Goal: Task Accomplishment & Management: Use online tool/utility

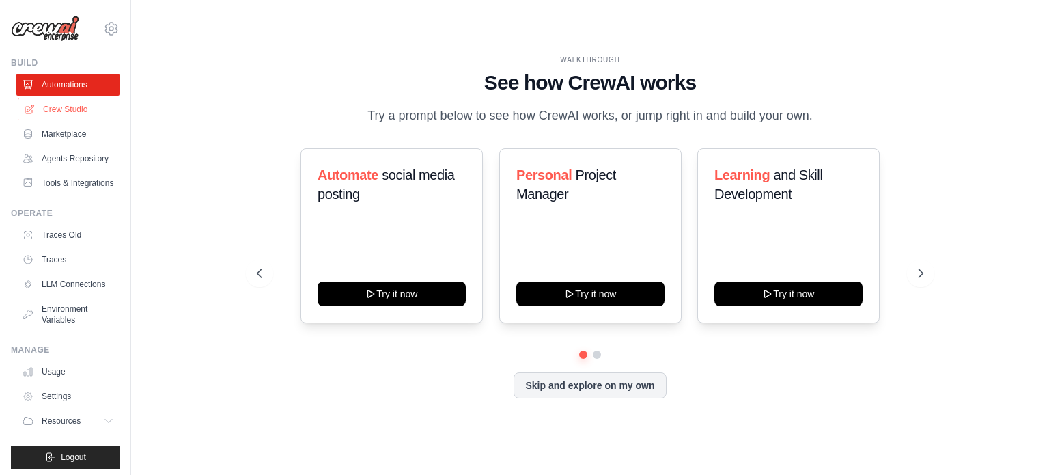
click at [60, 108] on link "Crew Studio" at bounding box center [69, 109] width 103 height 22
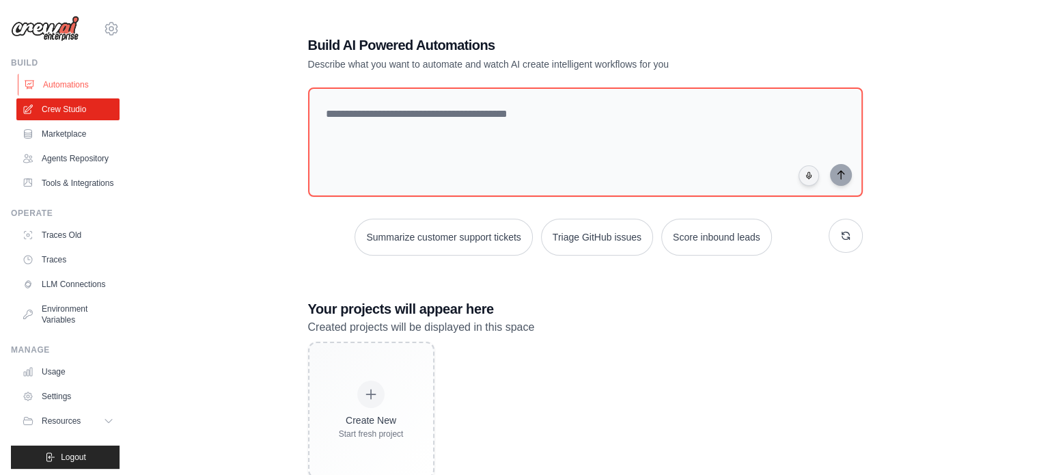
click at [52, 84] on link "Automations" at bounding box center [69, 85] width 103 height 22
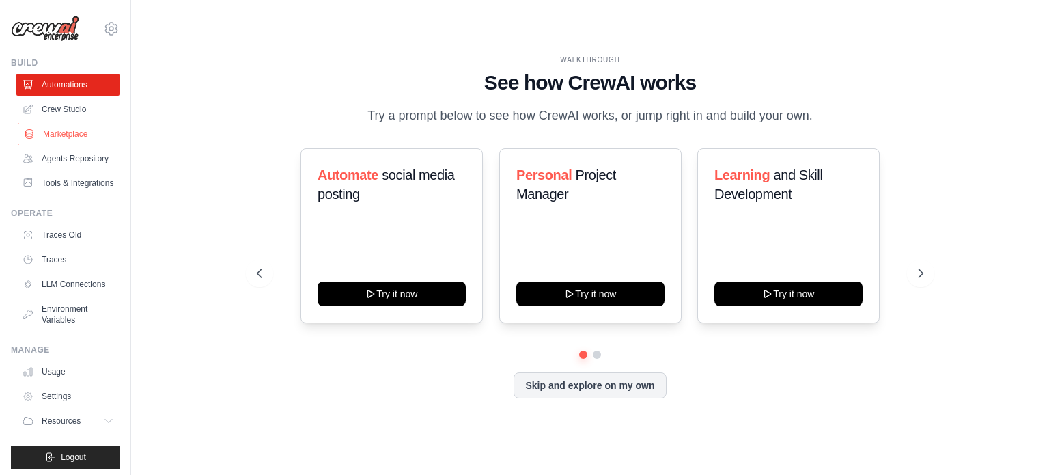
click at [74, 136] on link "Marketplace" at bounding box center [69, 134] width 103 height 22
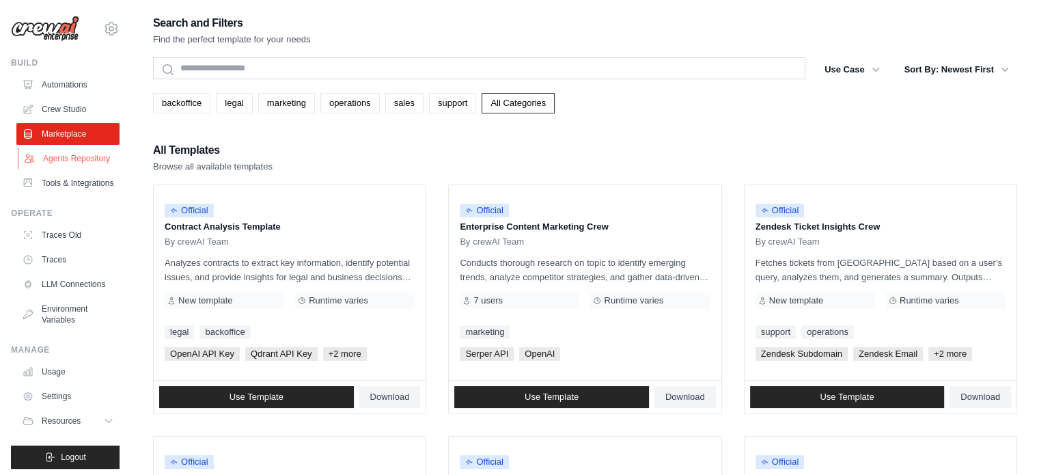
click at [67, 166] on link "Agents Repository" at bounding box center [69, 159] width 103 height 22
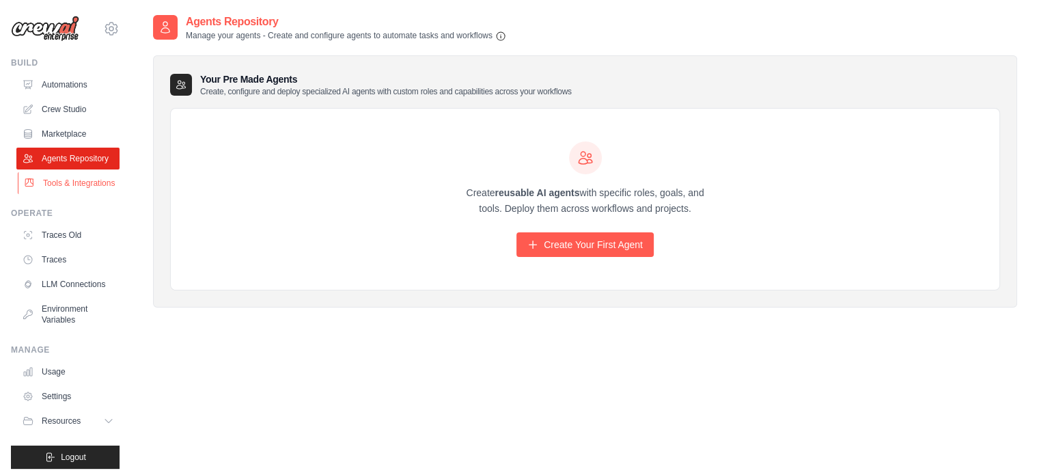
click at [52, 194] on link "Tools & Integrations" at bounding box center [69, 183] width 103 height 22
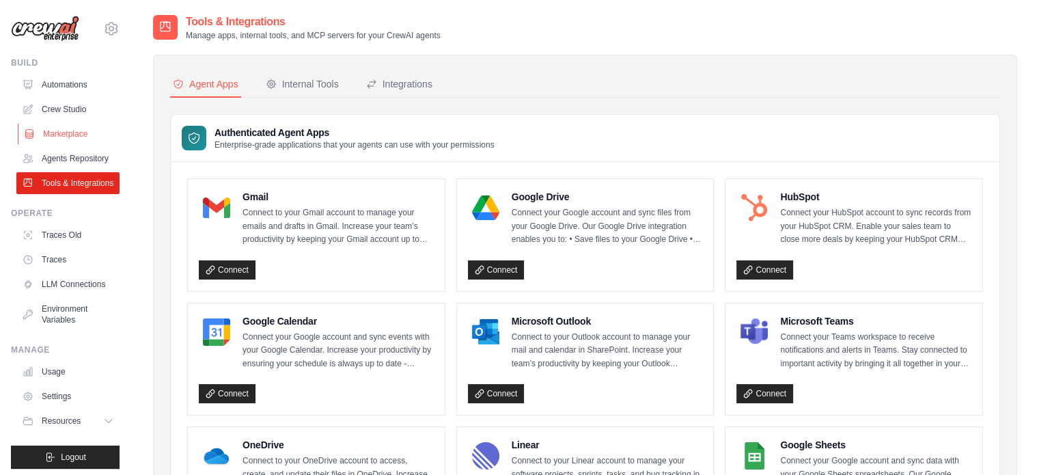
click at [82, 125] on link "Marketplace" at bounding box center [69, 134] width 103 height 22
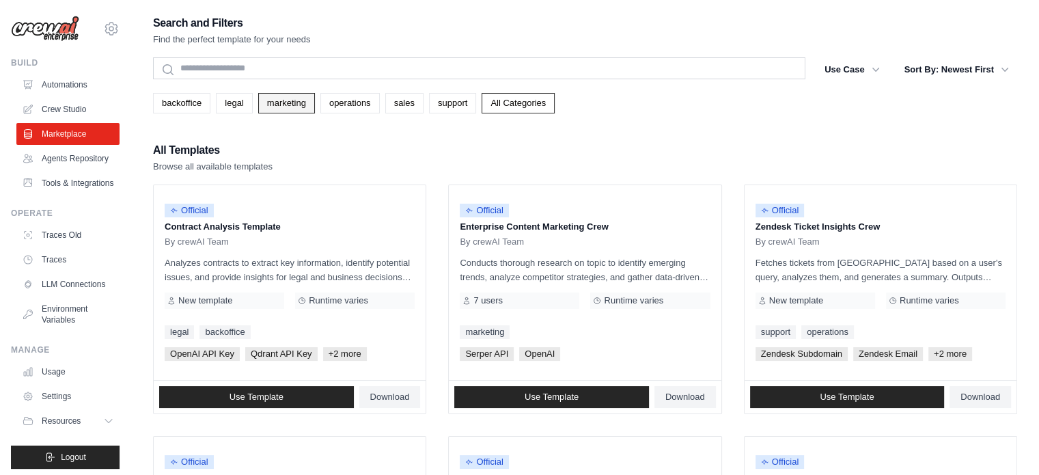
click at [286, 104] on link "marketing" at bounding box center [286, 103] width 57 height 20
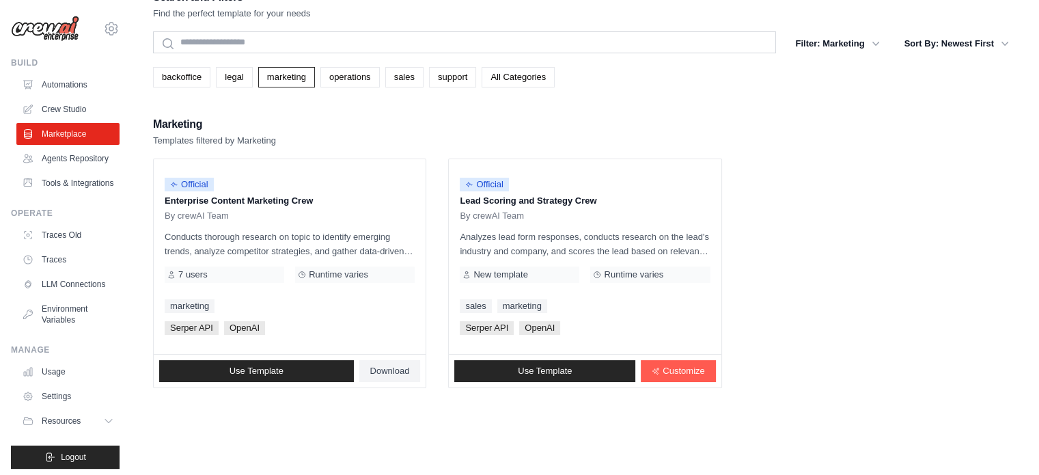
scroll to position [27, 0]
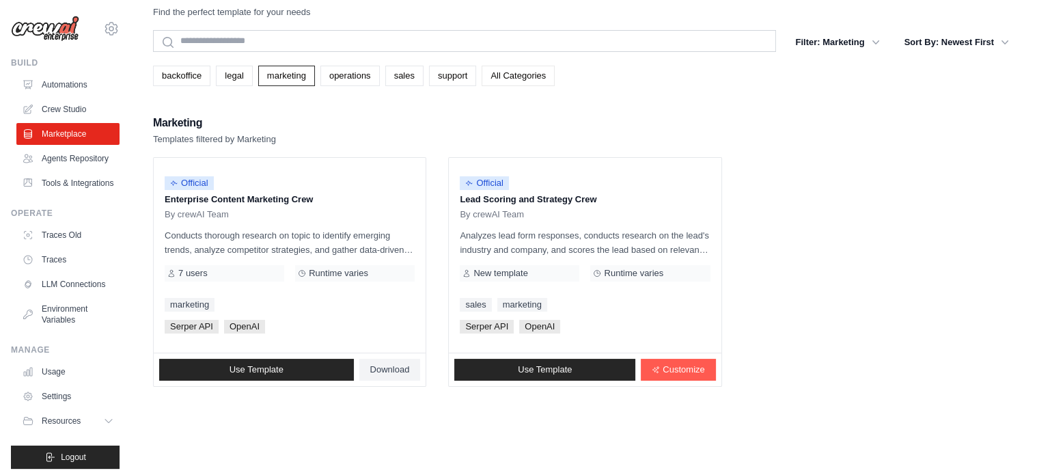
click at [533, 71] on link "All Categories" at bounding box center [518, 76] width 73 height 20
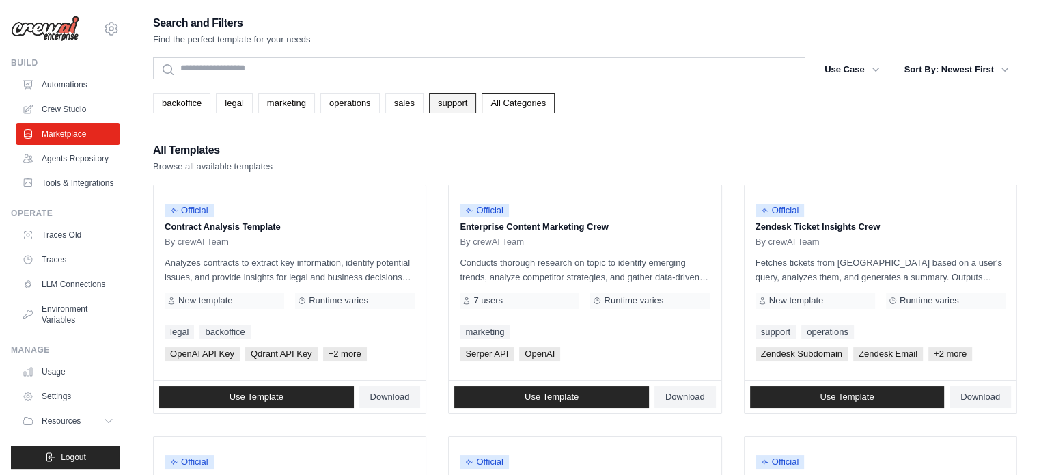
click at [458, 108] on link "support" at bounding box center [452, 103] width 47 height 20
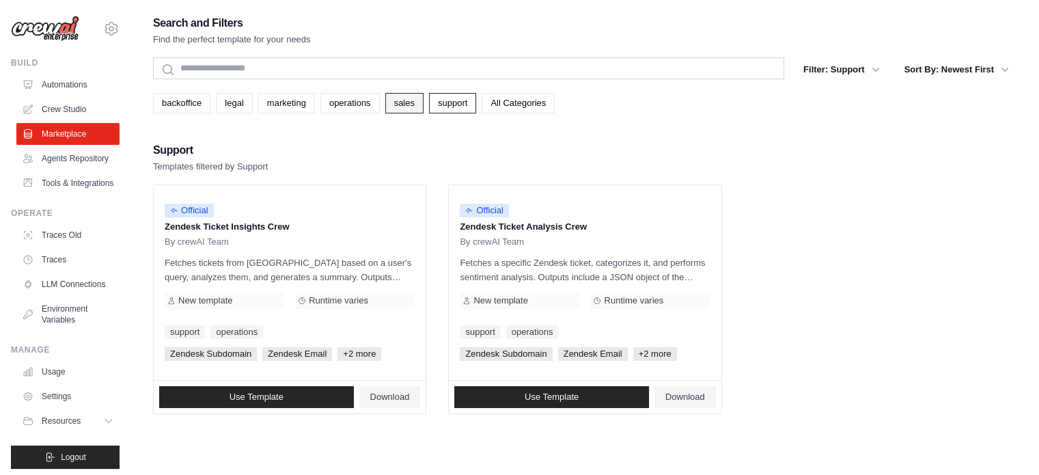
click at [410, 111] on link "sales" at bounding box center [404, 103] width 38 height 20
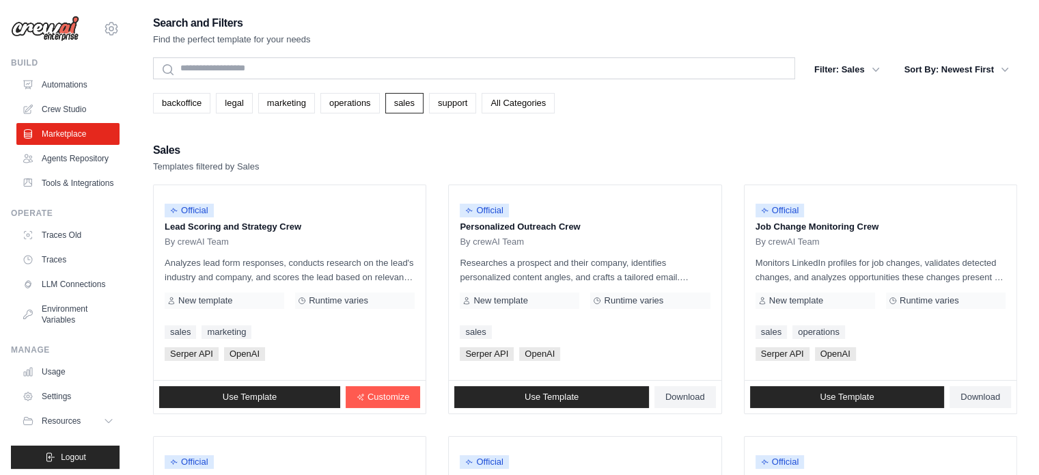
click at [372, 103] on link "operations" at bounding box center [349, 103] width 59 height 20
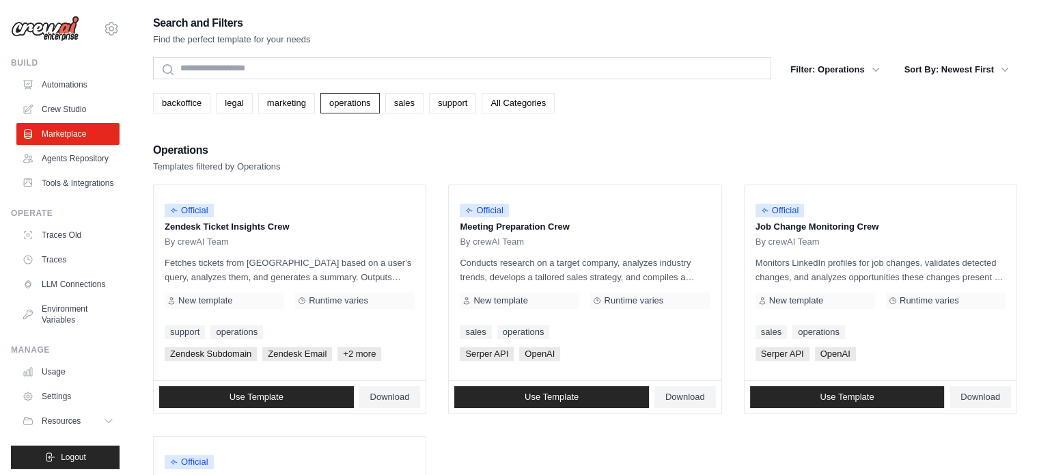
click at [290, 113] on div "Search and Filters Find the perfect template for your needs Search Filter: Oper…" at bounding box center [585, 340] width 864 height 652
click at [296, 110] on link "marketing" at bounding box center [286, 103] width 57 height 20
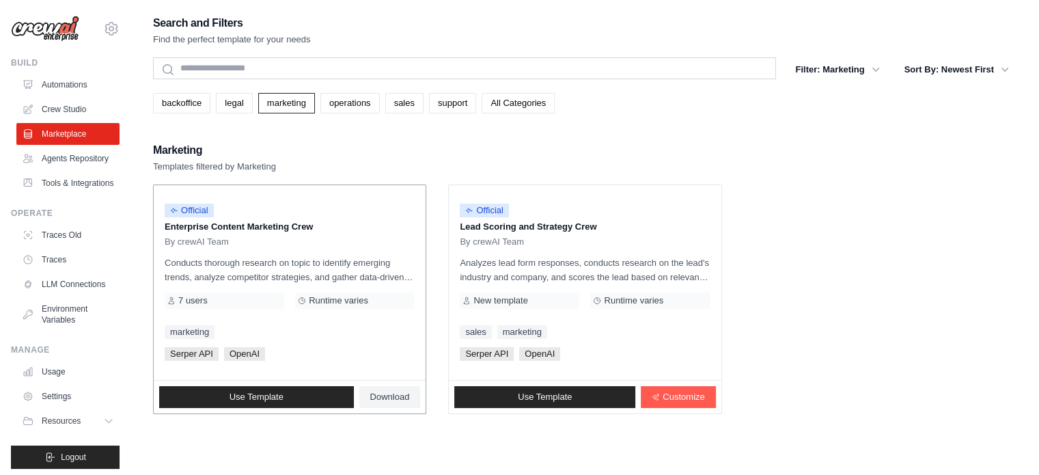
click at [286, 247] on div "Official Enterprise Content Marketing Crew By crewAI Team Conducts thorough res…" at bounding box center [290, 282] width 272 height 195
click at [186, 296] on span "7 users" at bounding box center [192, 300] width 29 height 11
click at [188, 355] on span "Serper API" at bounding box center [192, 354] width 54 height 14
click at [219, 355] on span "Serper API" at bounding box center [192, 354] width 54 height 14
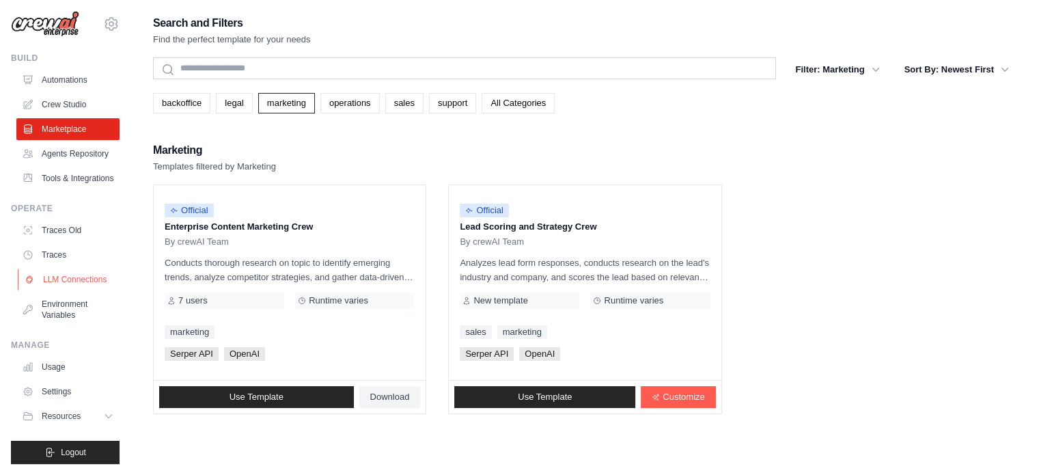
scroll to position [37, 0]
click at [67, 275] on link "LLM Connections" at bounding box center [69, 279] width 103 height 22
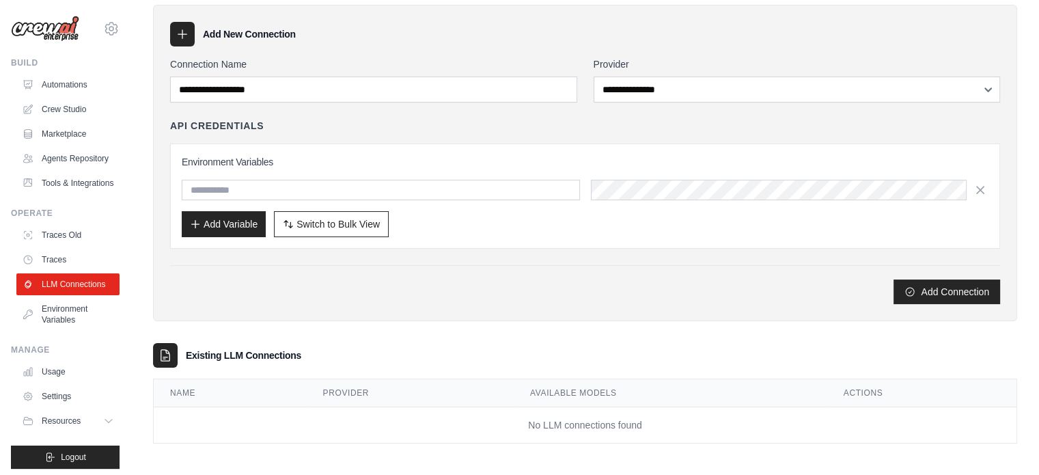
scroll to position [52, 0]
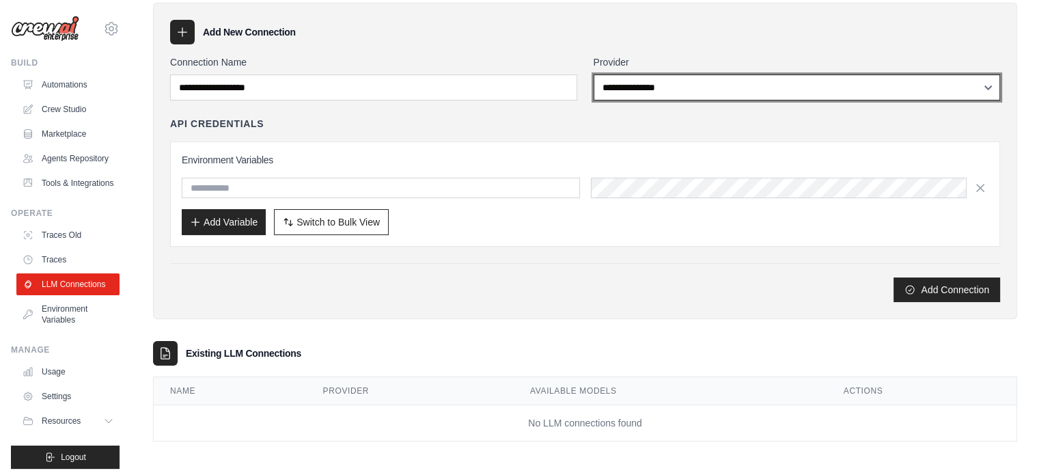
click at [741, 90] on select "**********" at bounding box center [797, 87] width 407 height 26
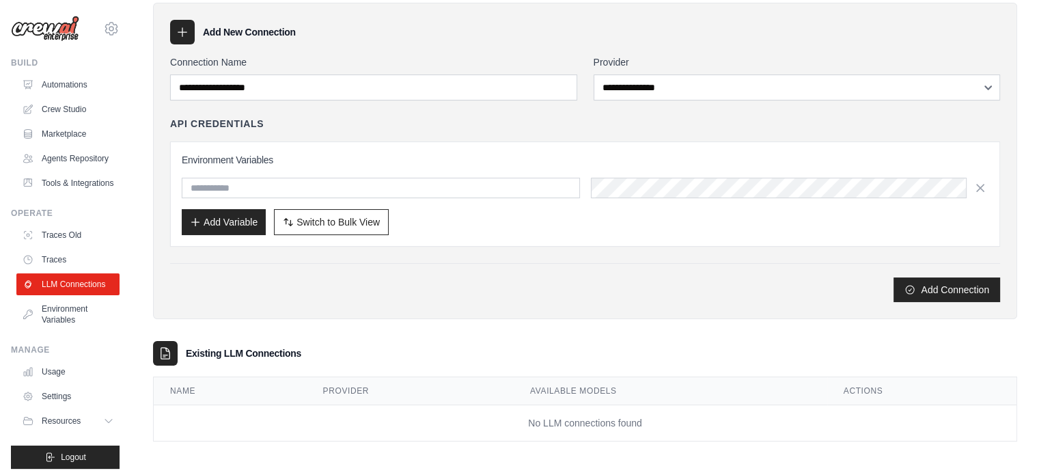
click at [479, 308] on div "**********" at bounding box center [585, 161] width 864 height 316
click at [55, 271] on link "Traces" at bounding box center [69, 260] width 103 height 22
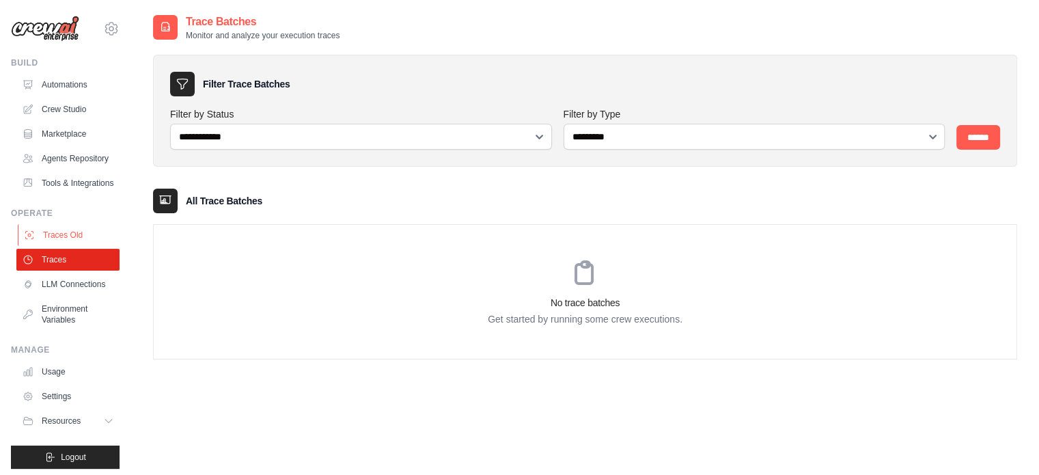
click at [66, 246] on link "Traces Old" at bounding box center [69, 235] width 103 height 22
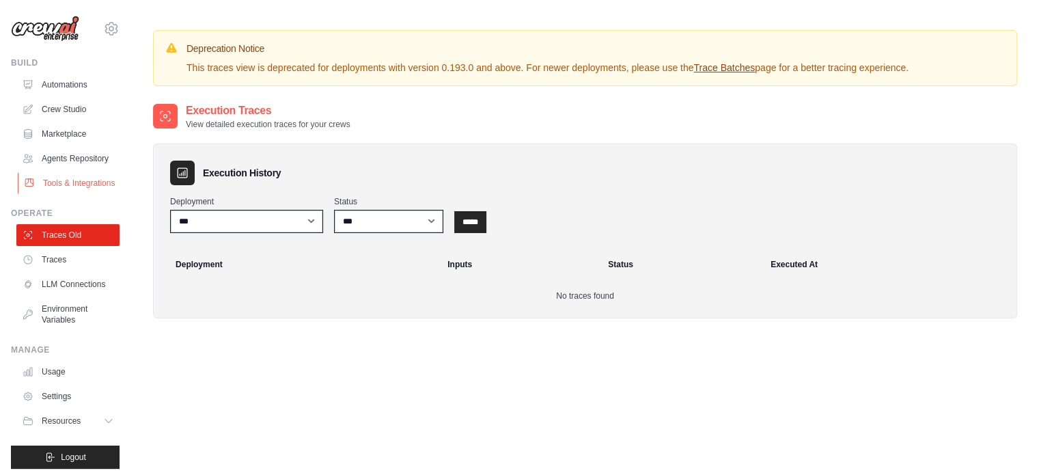
click at [66, 182] on link "Tools & Integrations" at bounding box center [69, 183] width 103 height 22
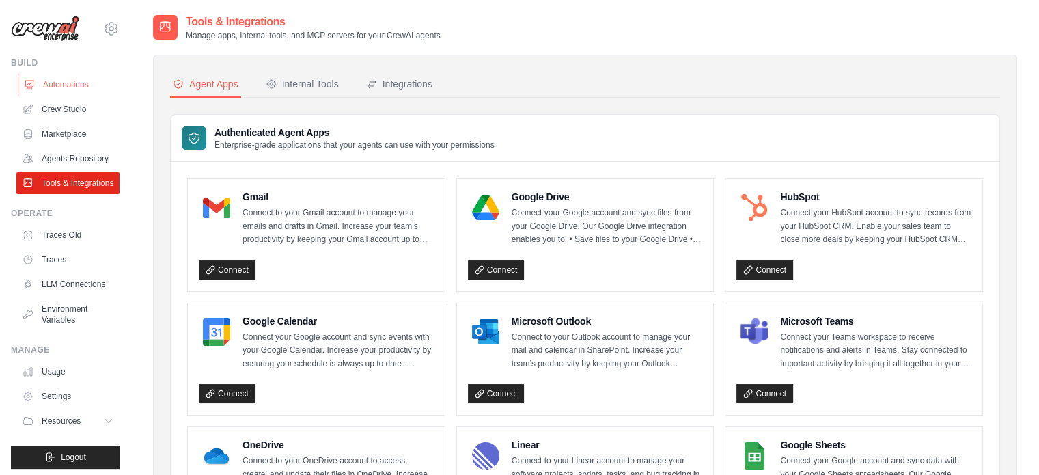
click at [87, 90] on link "Automations" at bounding box center [69, 85] width 103 height 22
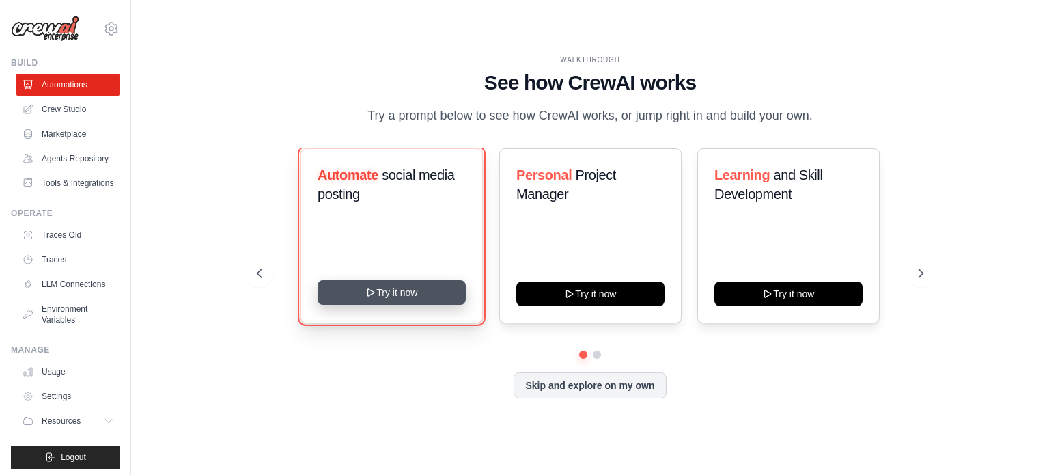
click at [442, 299] on button "Try it now" at bounding box center [392, 292] width 148 height 25
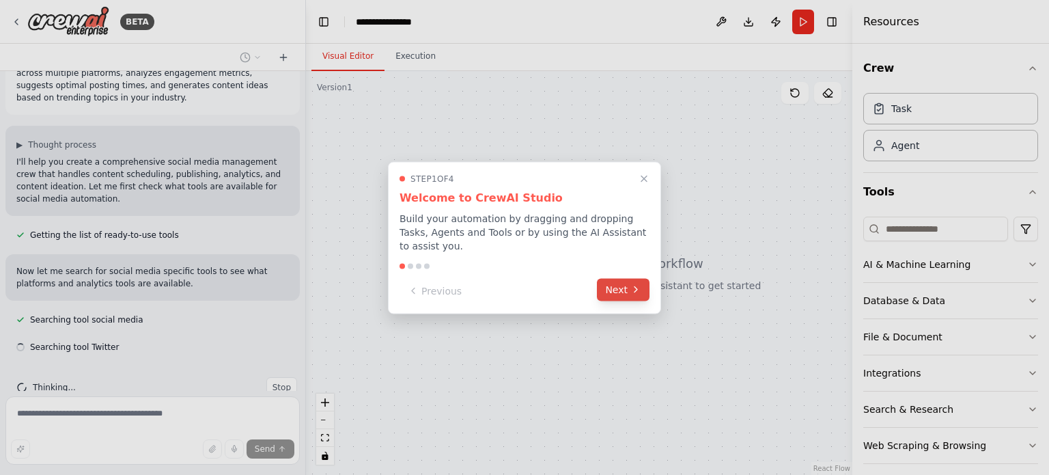
scroll to position [66, 0]
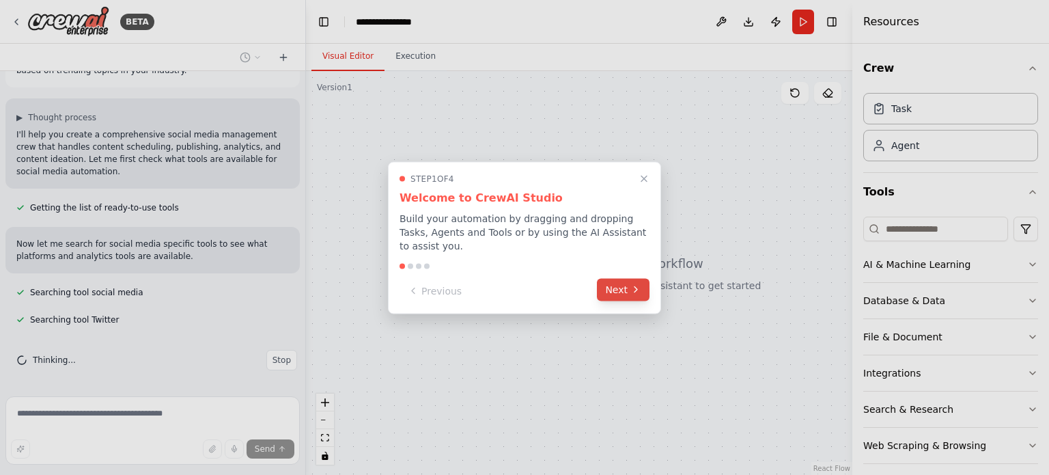
click at [628, 281] on button "Next" at bounding box center [623, 289] width 53 height 23
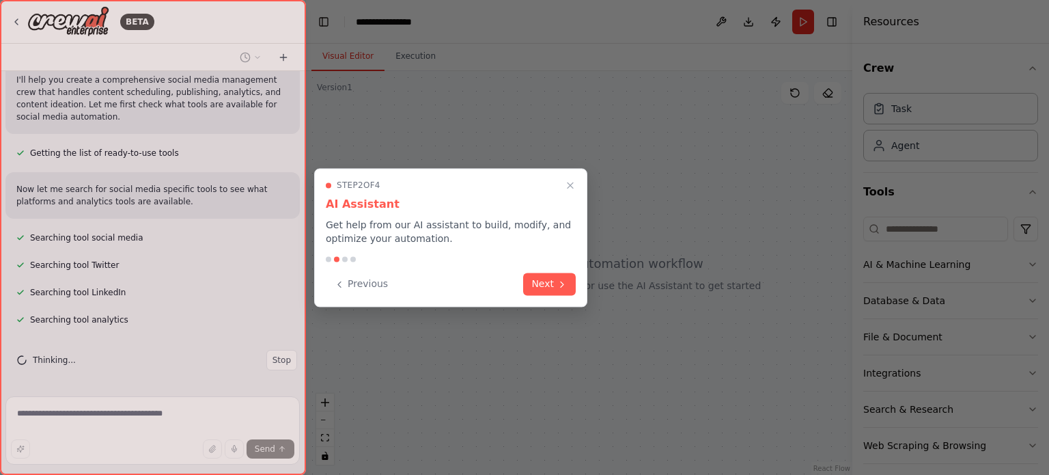
scroll to position [148, 0]
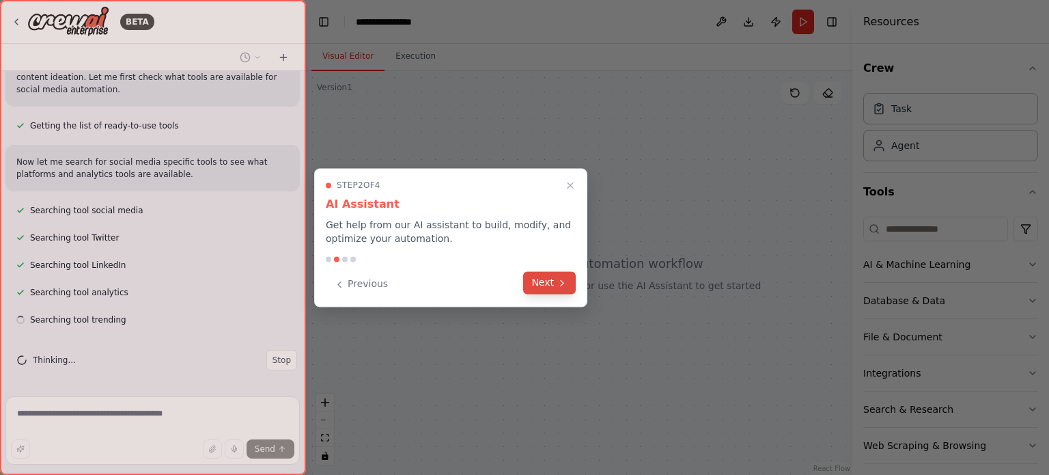
click at [564, 277] on icon at bounding box center [562, 282] width 11 height 11
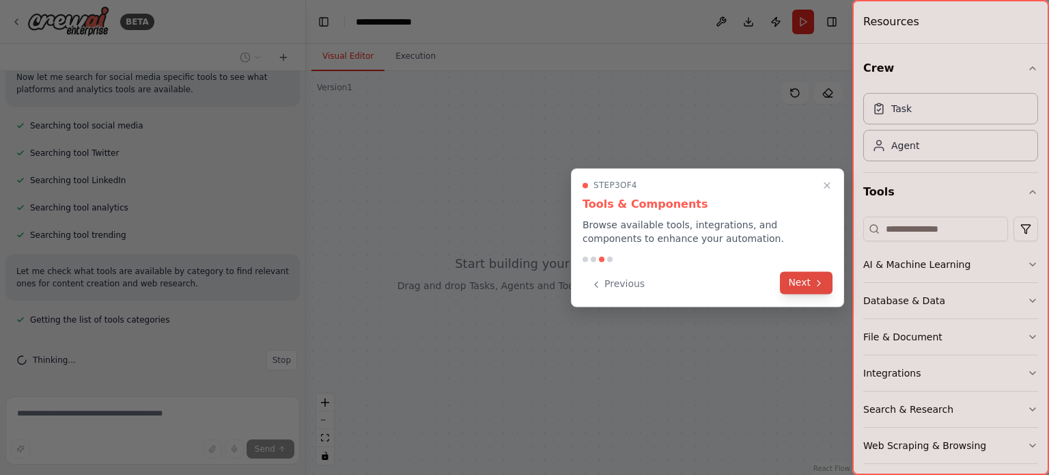
scroll to position [260, 0]
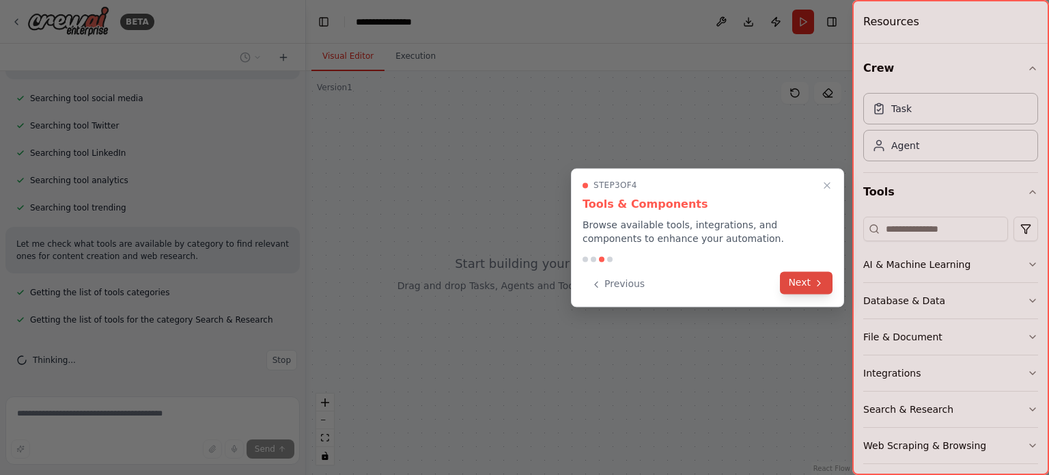
click at [801, 277] on button "Next" at bounding box center [806, 282] width 53 height 23
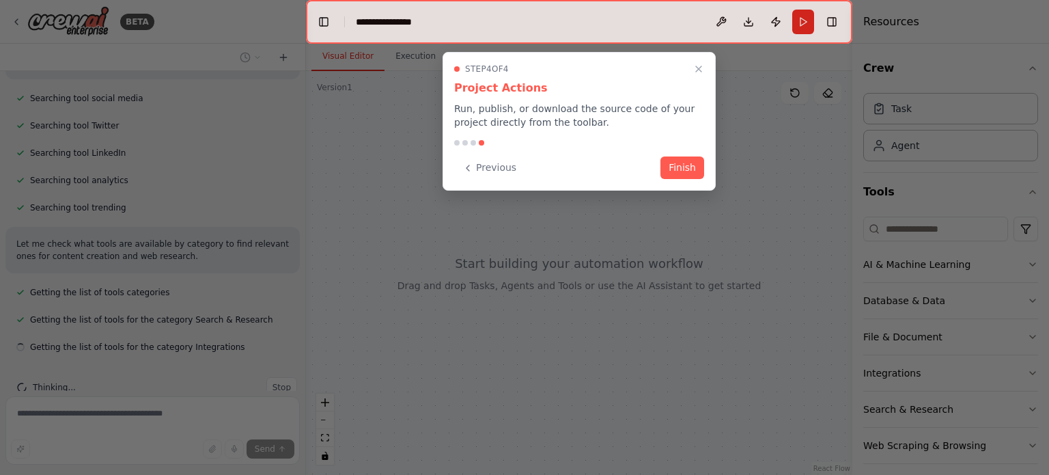
scroll to position [287, 0]
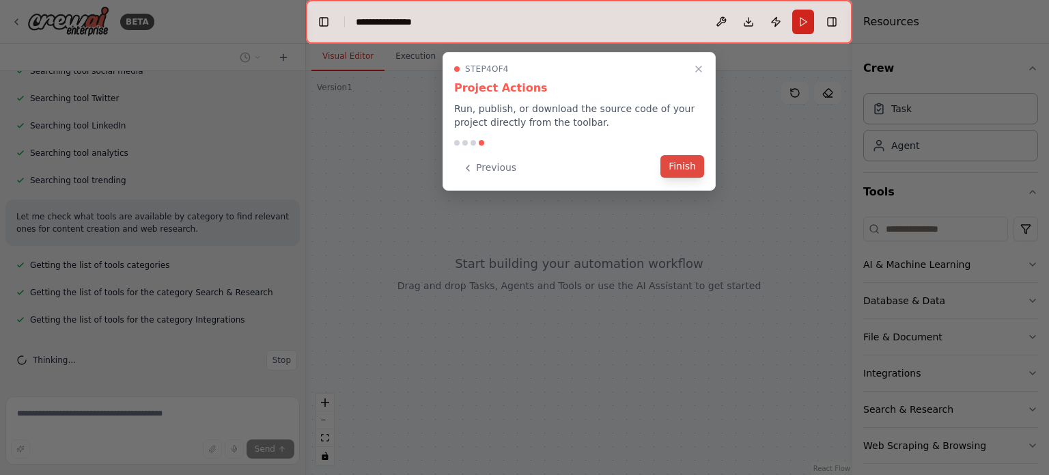
click at [682, 162] on button "Finish" at bounding box center [683, 166] width 44 height 23
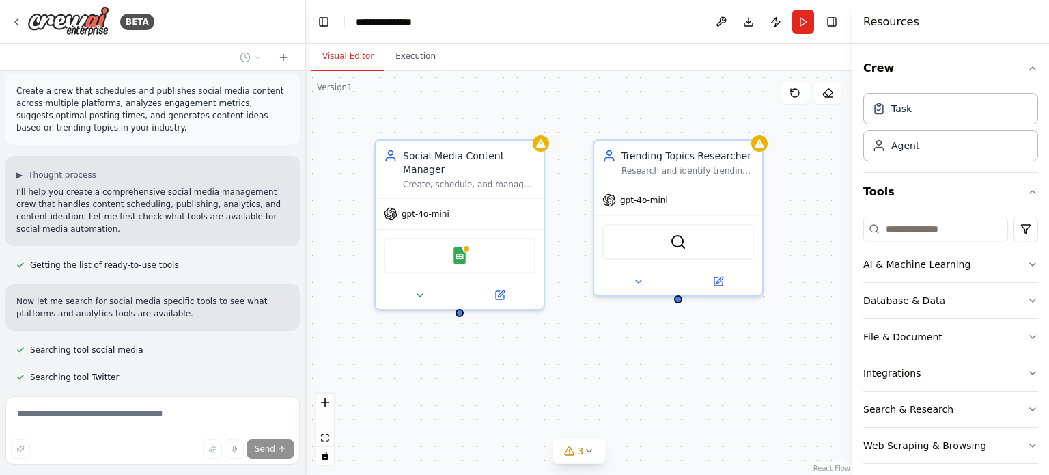
scroll to position [508, 0]
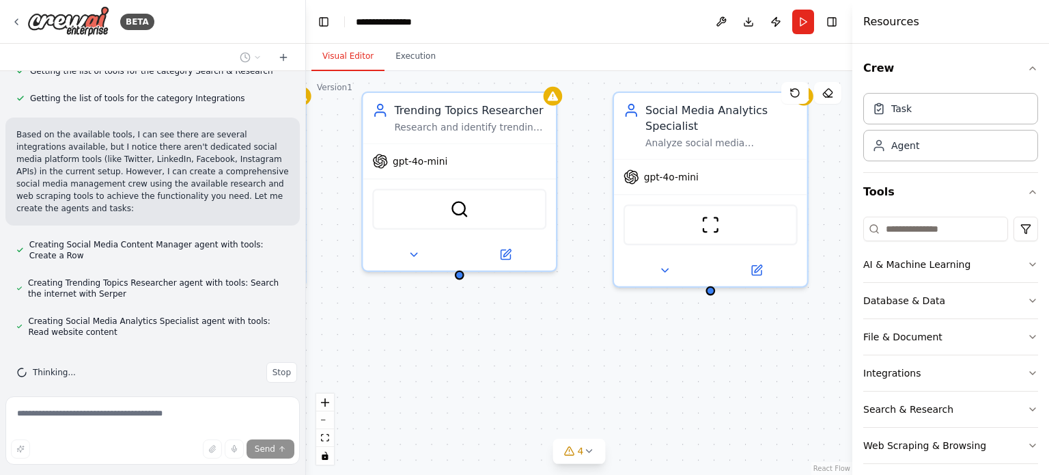
drag, startPoint x: 675, startPoint y: 352, endPoint x: 456, endPoint y: 335, distance: 219.9
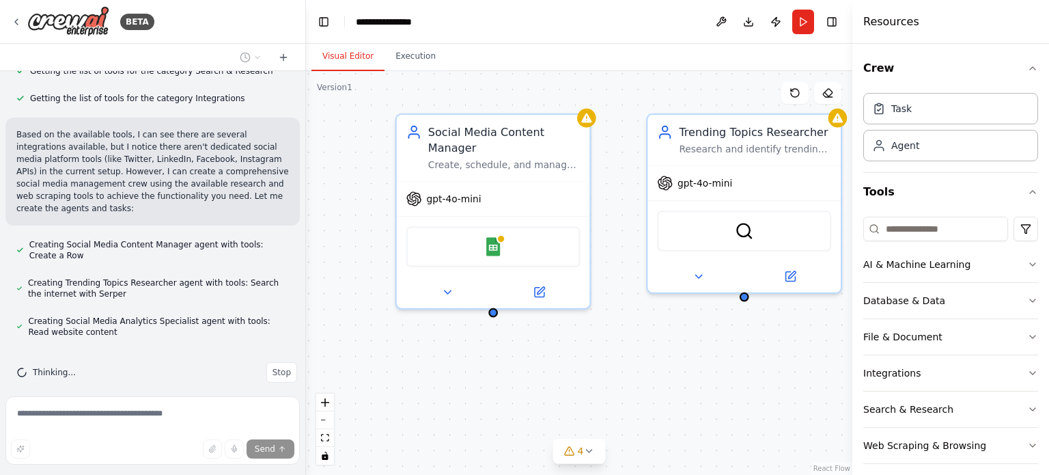
drag, startPoint x: 486, startPoint y: 327, endPoint x: 716, endPoint y: 357, distance: 231.4
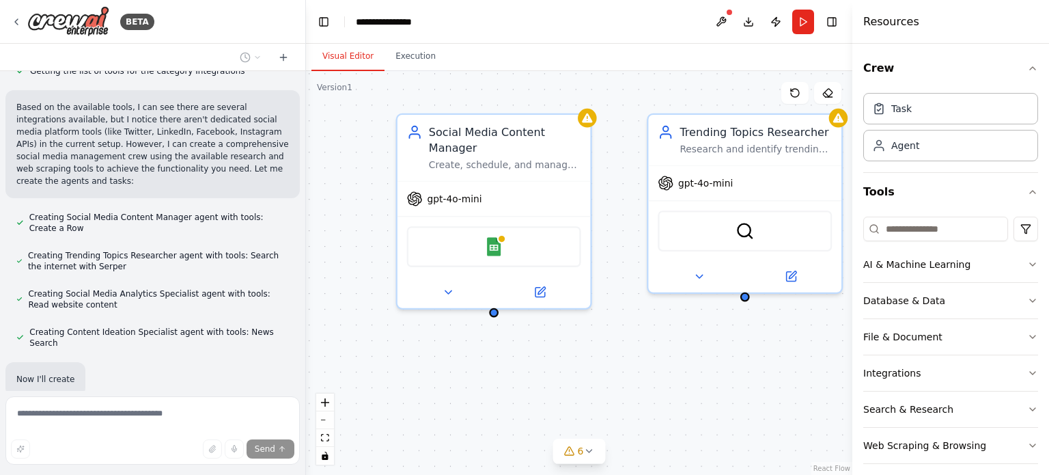
scroll to position [608, 0]
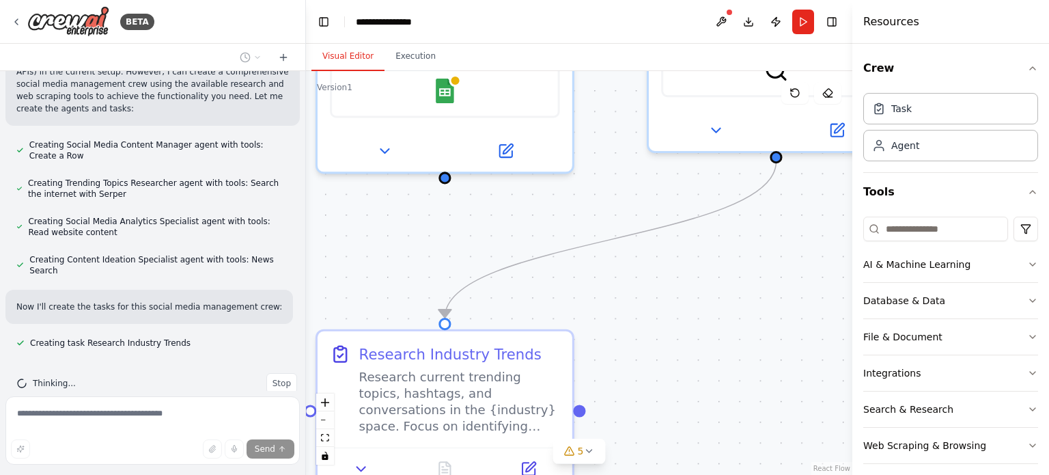
drag, startPoint x: 494, startPoint y: 323, endPoint x: 493, endPoint y: 204, distance: 118.9
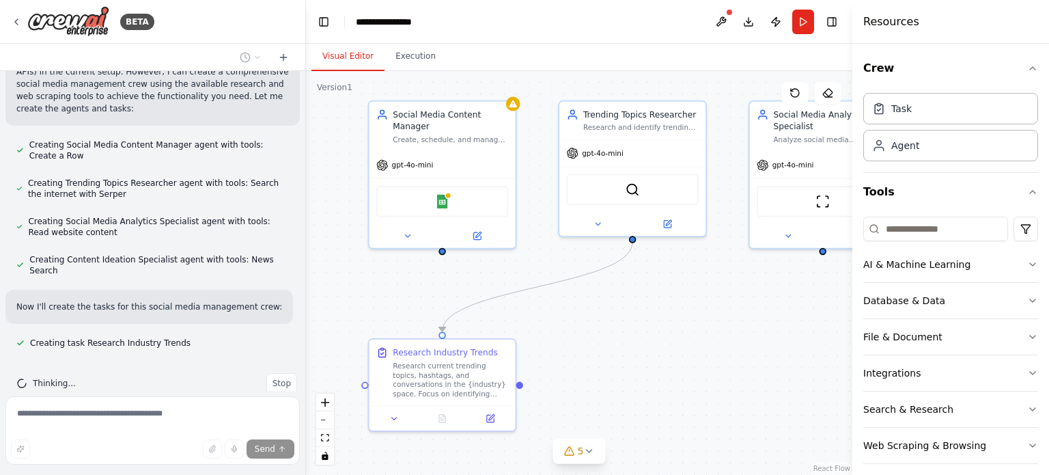
drag, startPoint x: 656, startPoint y: 277, endPoint x: 624, endPoint y: 351, distance: 81.1
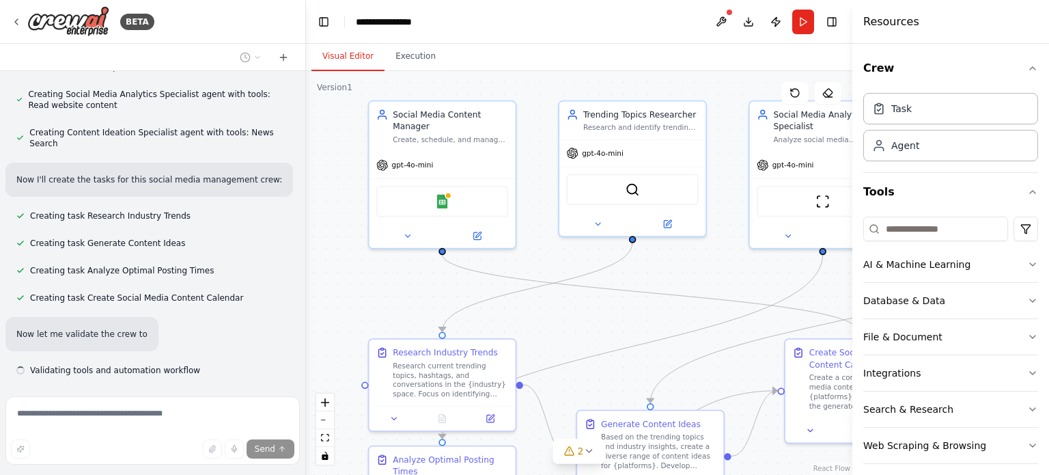
scroll to position [762, 0]
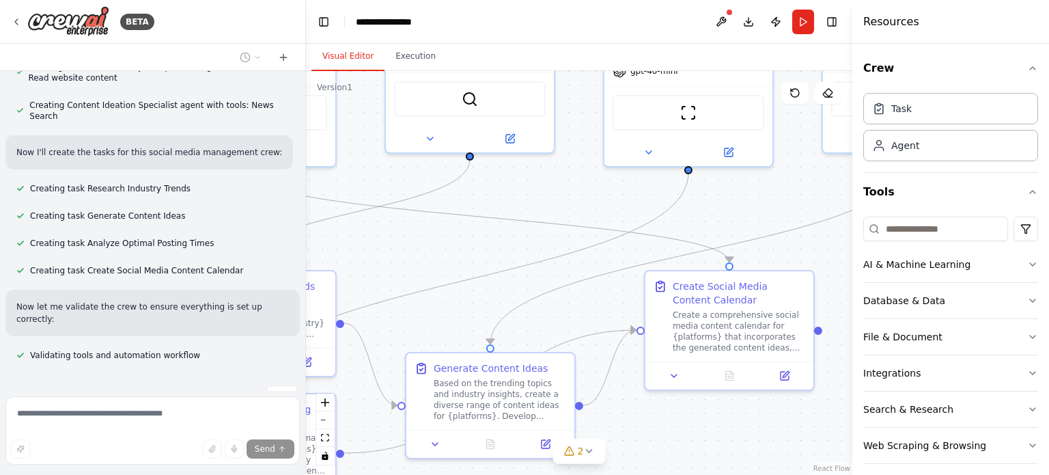
drag, startPoint x: 629, startPoint y: 297, endPoint x: 463, endPoint y: 220, distance: 183.1
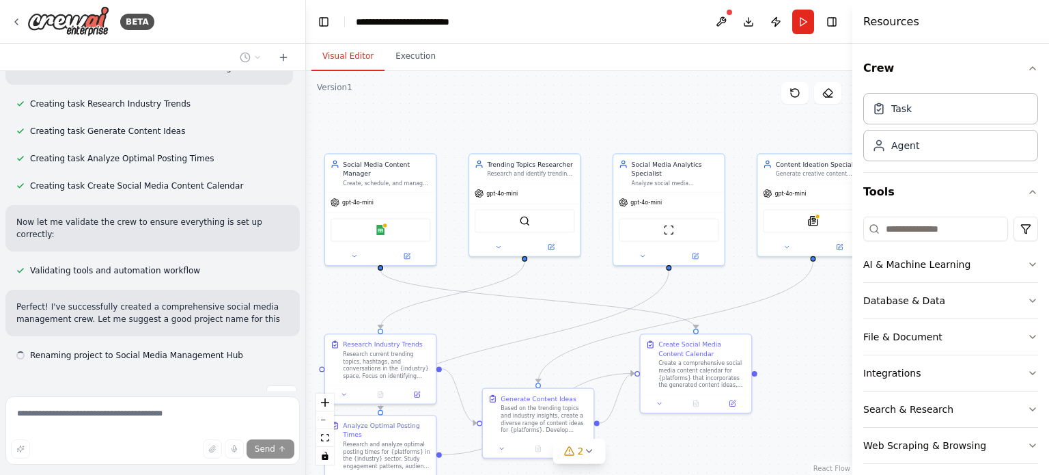
scroll to position [859, 0]
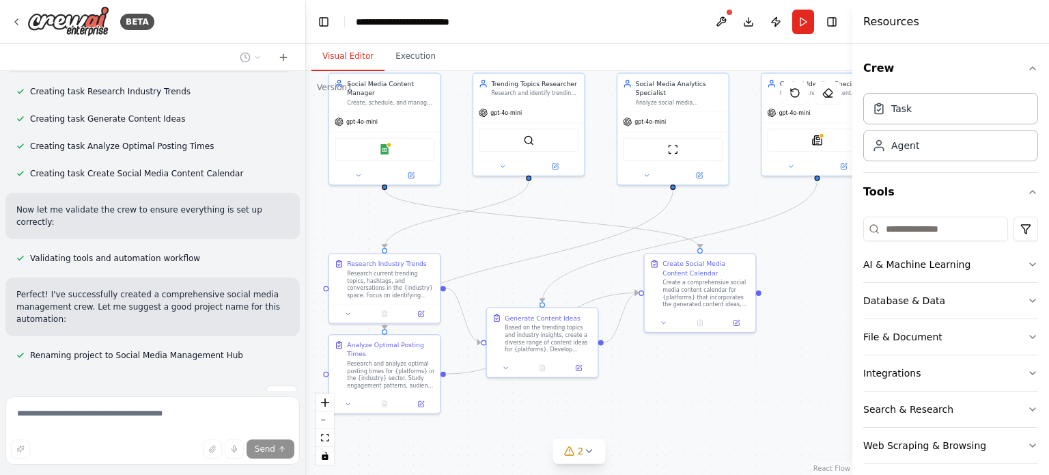
drag, startPoint x: 495, startPoint y: 231, endPoint x: 542, endPoint y: 232, distance: 47.8
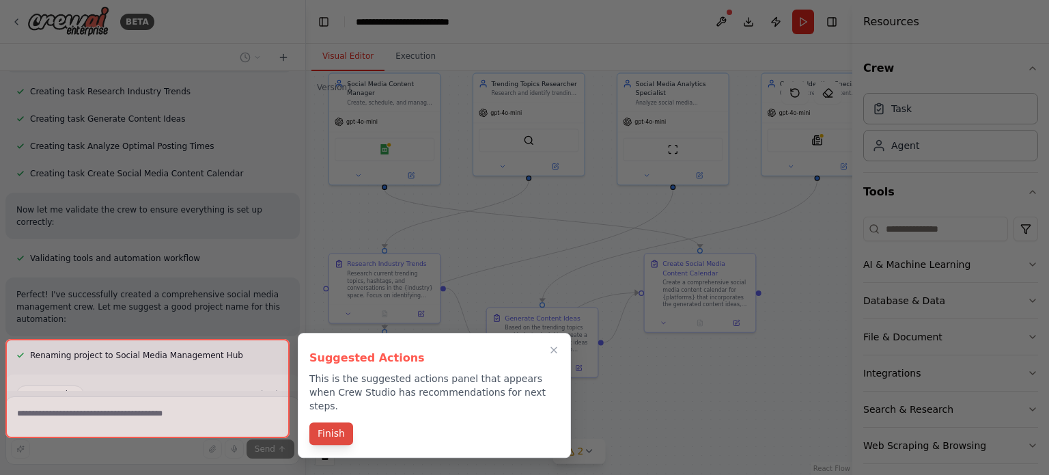
click at [344, 423] on button "Finish" at bounding box center [331, 433] width 44 height 23
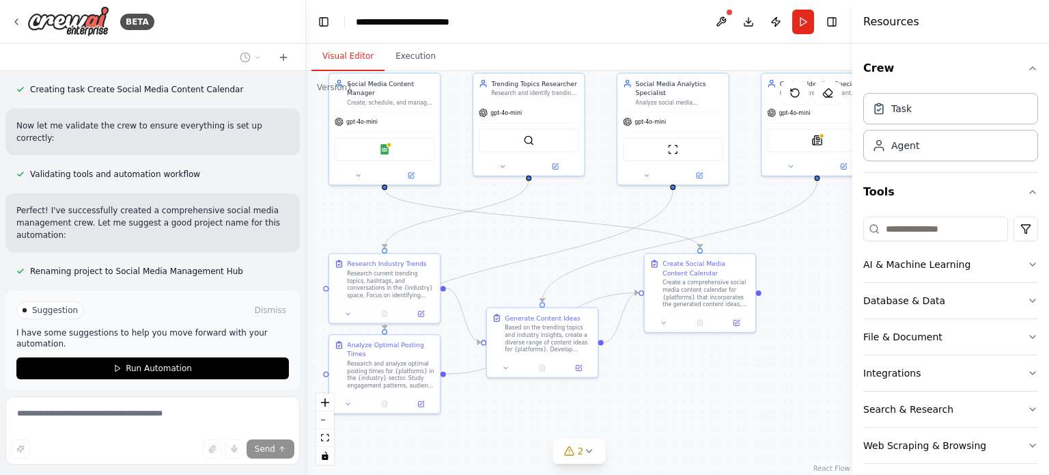
scroll to position [970, 0]
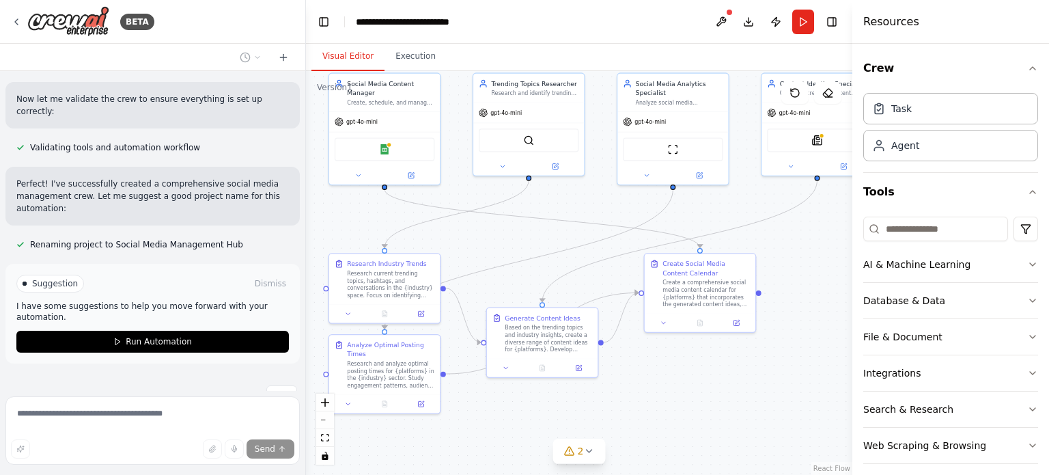
click at [137, 301] on p "I have some suggestions to help you move forward with your automation." at bounding box center [152, 312] width 273 height 22
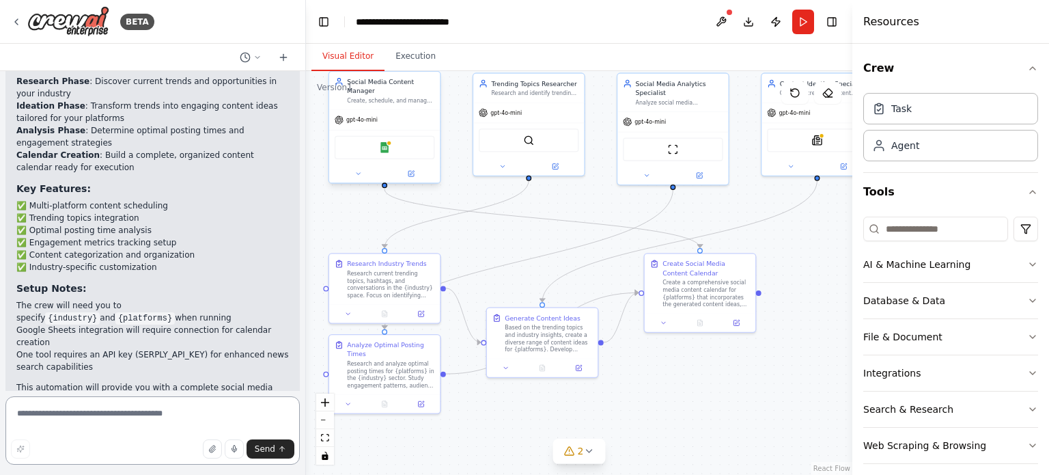
scroll to position [1411, 0]
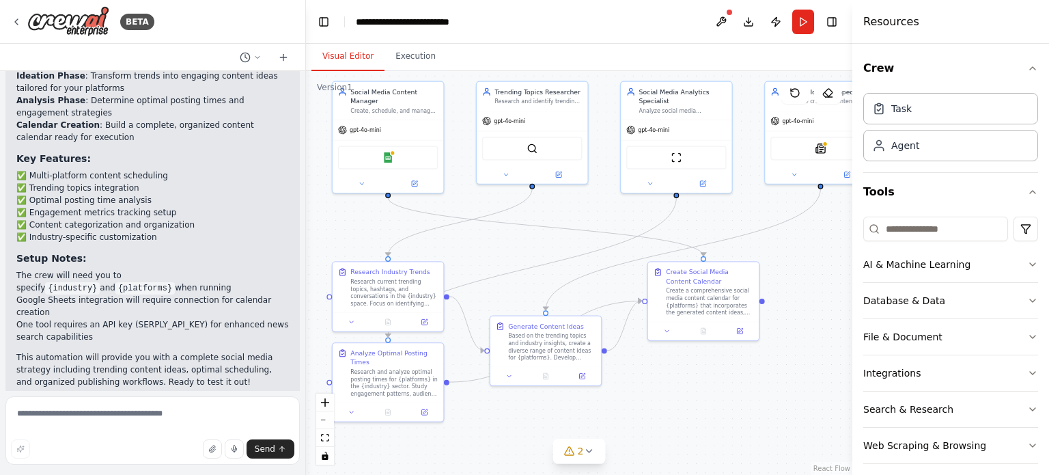
drag, startPoint x: 449, startPoint y: 256, endPoint x: 478, endPoint y: 331, distance: 80.0
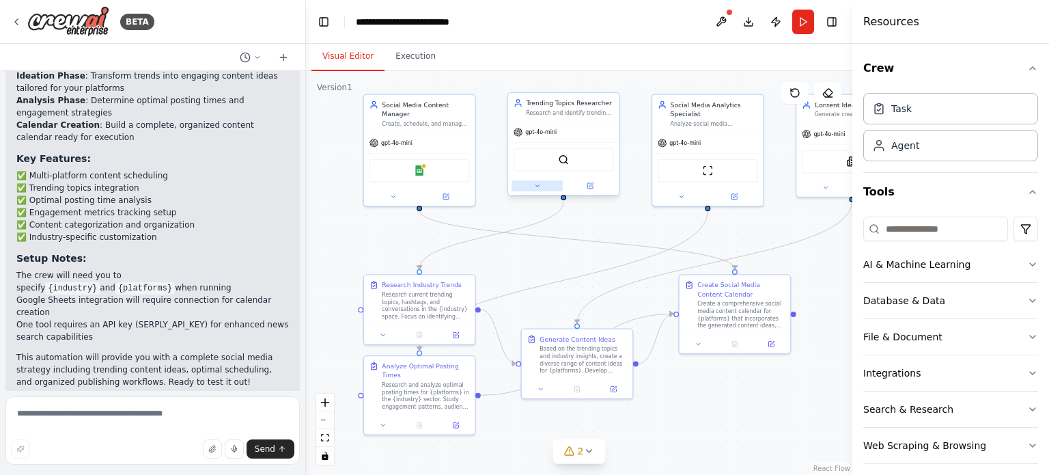
drag, startPoint x: 540, startPoint y: 218, endPoint x: 544, endPoint y: 190, distance: 28.2
click at [424, 171] on img at bounding box center [419, 168] width 11 height 11
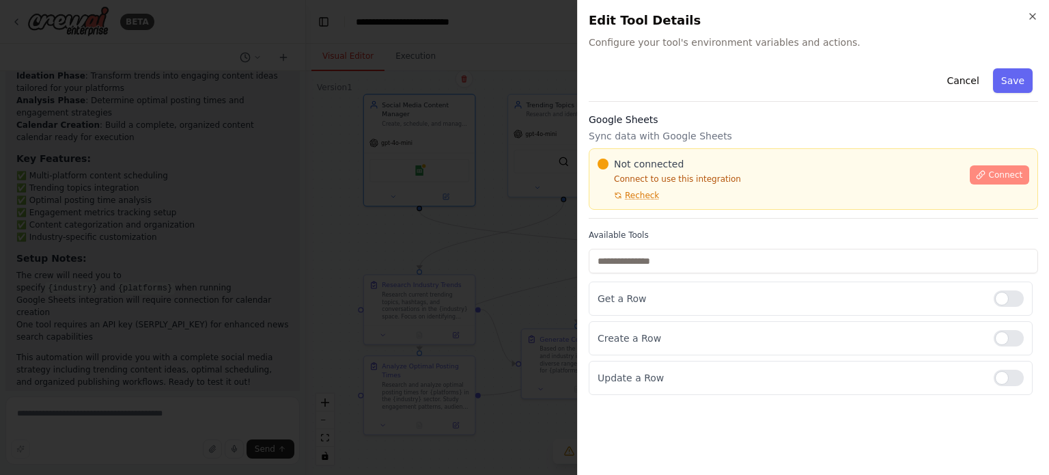
click at [999, 174] on span "Connect" at bounding box center [1005, 174] width 34 height 11
click at [995, 174] on span "Connect" at bounding box center [1005, 174] width 34 height 11
click at [1035, 19] on icon "button" at bounding box center [1032, 16] width 11 height 11
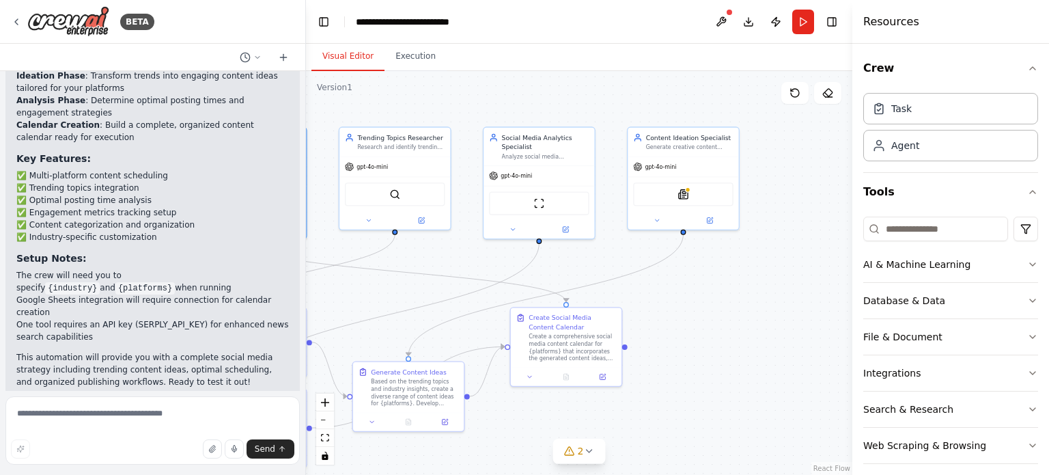
drag, startPoint x: 598, startPoint y: 233, endPoint x: 402, endPoint y: 266, distance: 198.1
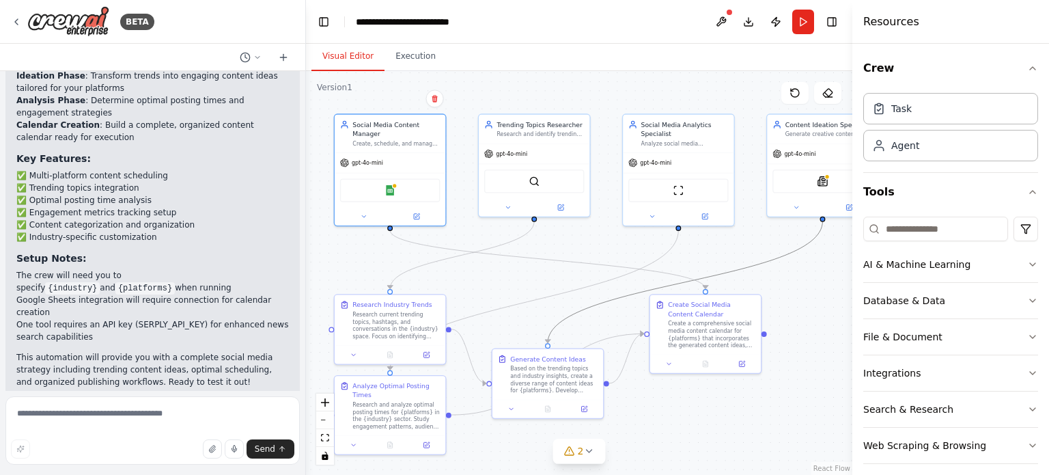
drag, startPoint x: 730, startPoint y: 268, endPoint x: 609, endPoint y: 285, distance: 121.3
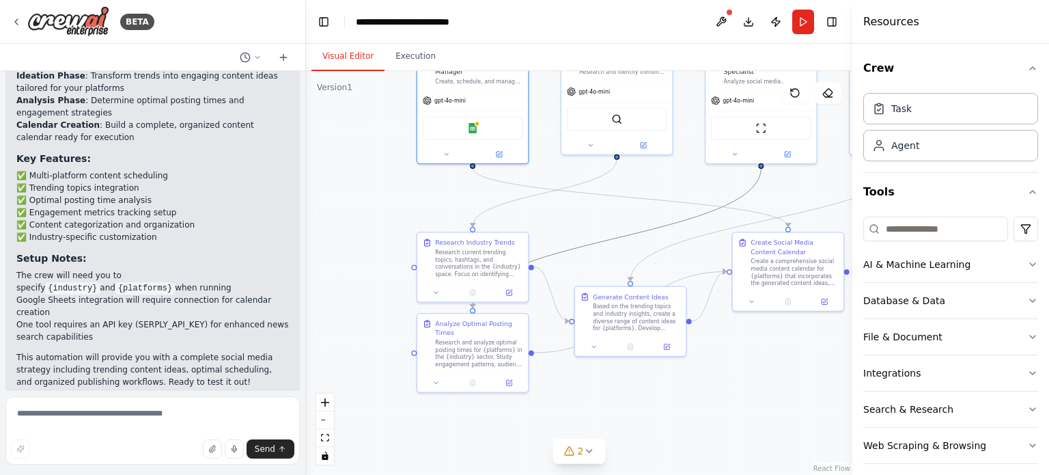
drag, startPoint x: 678, startPoint y: 248, endPoint x: 739, endPoint y: 195, distance: 80.4
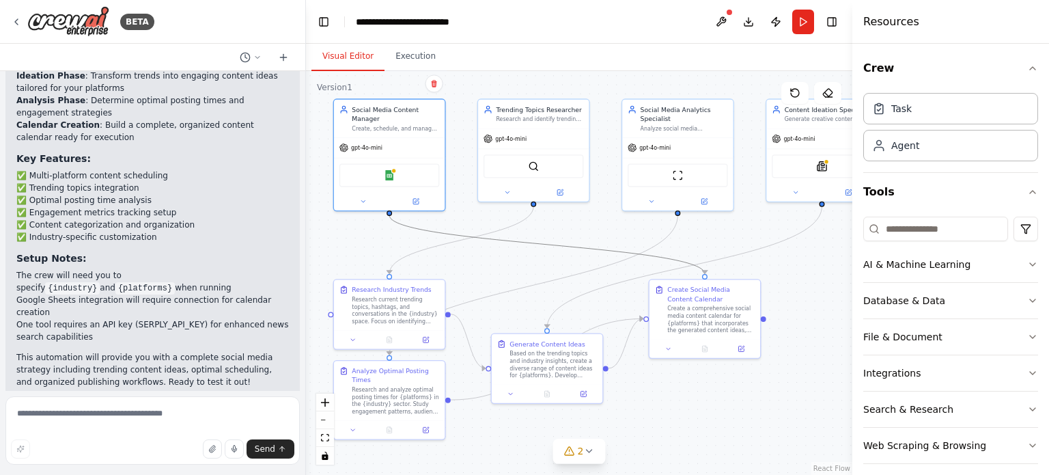
drag, startPoint x: 663, startPoint y: 232, endPoint x: 642, endPoint y: 255, distance: 31.0
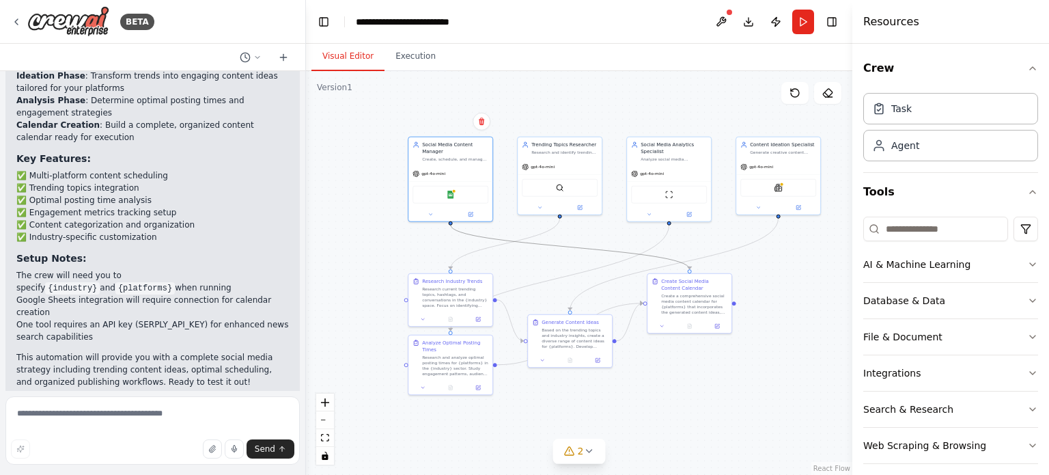
click at [663, 256] on icon "Edge from f1ed561c-4a0a-48e2-981f-bda1deef570f to 0c5fa6f4-8c6b-4b92-b2cb-dc361…" at bounding box center [570, 247] width 239 height 44
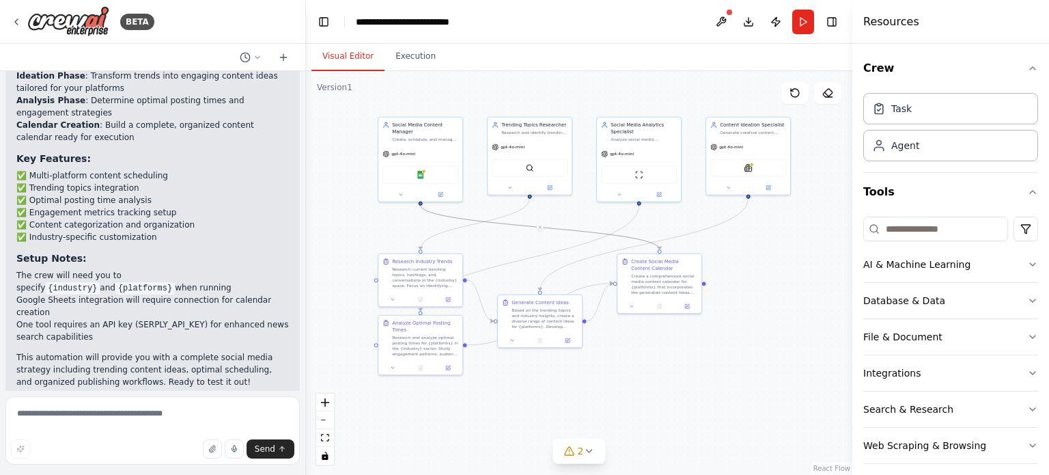
drag, startPoint x: 680, startPoint y: 244, endPoint x: 650, endPoint y: 224, distance: 36.0
click at [544, 326] on div "Generate Content Ideas Based on the trending topics and industry insights, crea…" at bounding box center [537, 313] width 84 height 38
click at [655, 359] on div ".deletable-edge-delete-btn { width: 20px; height: 20px; border: 0px solid #ffff…" at bounding box center [579, 273] width 547 height 404
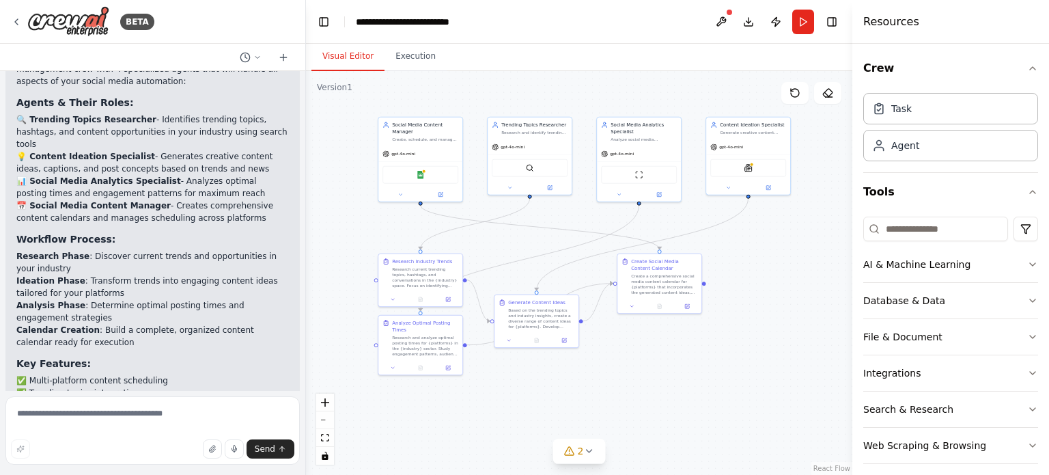
scroll to position [1480, 0]
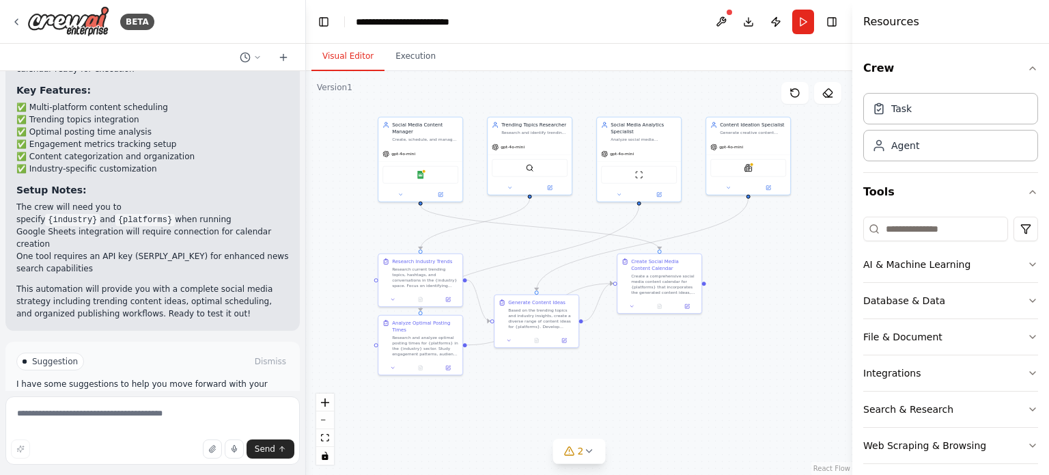
click at [150, 414] on span "Run Automation" at bounding box center [159, 419] width 66 height 11
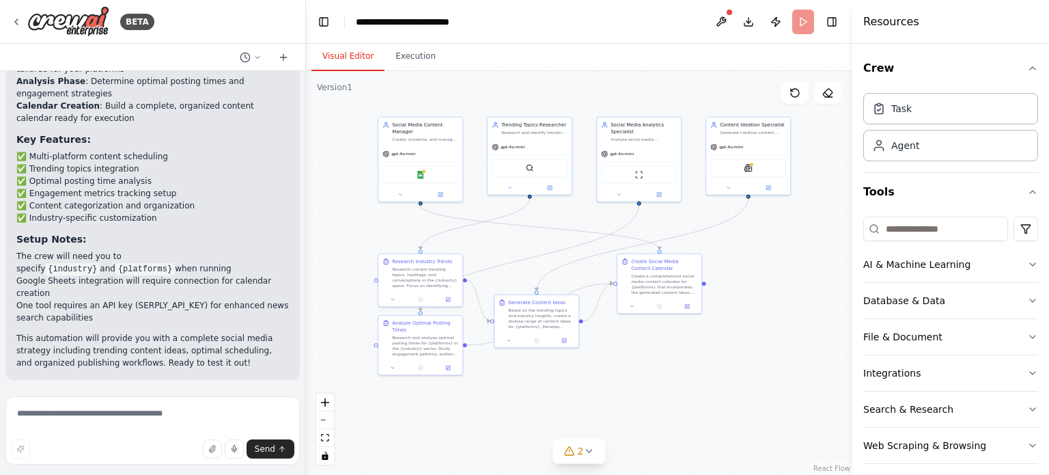
scroll to position [1369, 0]
